Goal: Register for event/course: Sign up to attend an event or enroll in a course

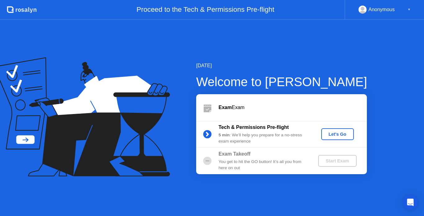
click at [342, 135] on div "Let's Go" at bounding box center [338, 134] width 28 height 5
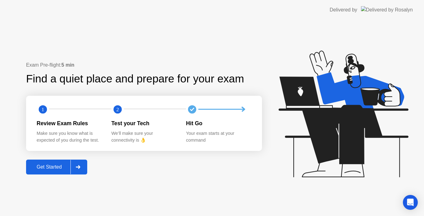
click at [53, 168] on div "Get Started" at bounding box center [49, 168] width 43 height 6
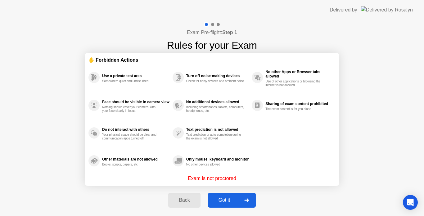
click at [219, 201] on div "Got it" at bounding box center [224, 201] width 29 height 6
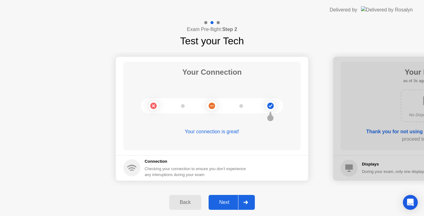
click at [219, 201] on div "Next" at bounding box center [224, 203] width 28 height 6
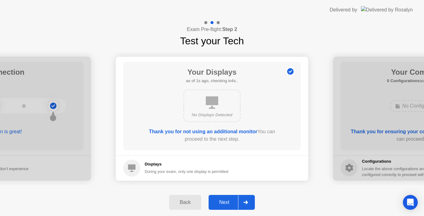
click at [219, 201] on div "Next" at bounding box center [224, 203] width 28 height 6
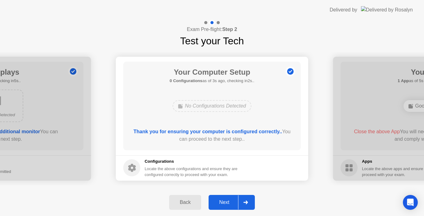
click at [219, 198] on button "Next" at bounding box center [232, 202] width 46 height 15
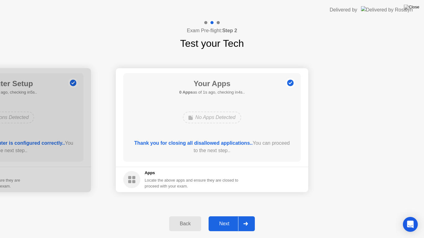
click at [185, 216] on div "Back" at bounding box center [185, 224] width 28 height 6
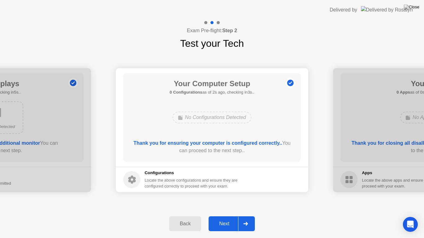
click at [219, 216] on div "Next" at bounding box center [224, 224] width 28 height 6
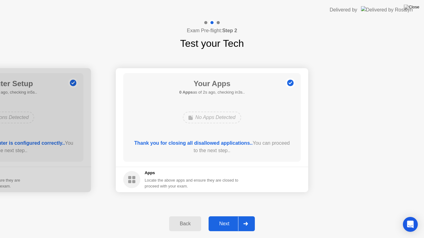
click at [219, 216] on div "Next" at bounding box center [224, 224] width 28 height 6
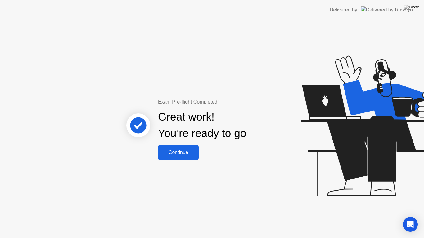
click at [181, 153] on div "Continue" at bounding box center [178, 153] width 37 height 6
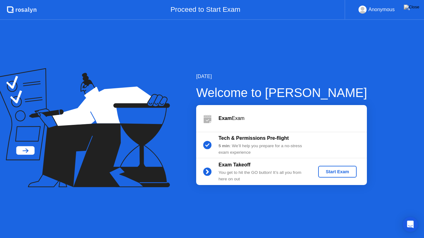
click at [337, 173] on div "Start Exam" at bounding box center [337, 172] width 33 height 5
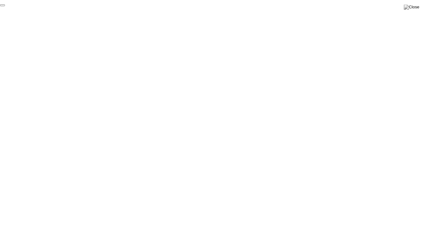
click div "End Proctoring Session"
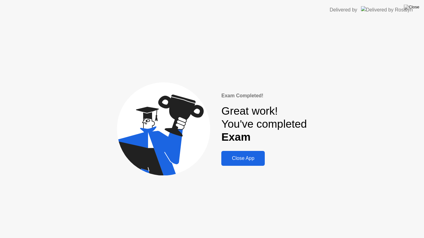
click at [242, 160] on div "Close App" at bounding box center [243, 159] width 40 height 6
